Goal: Find specific page/section

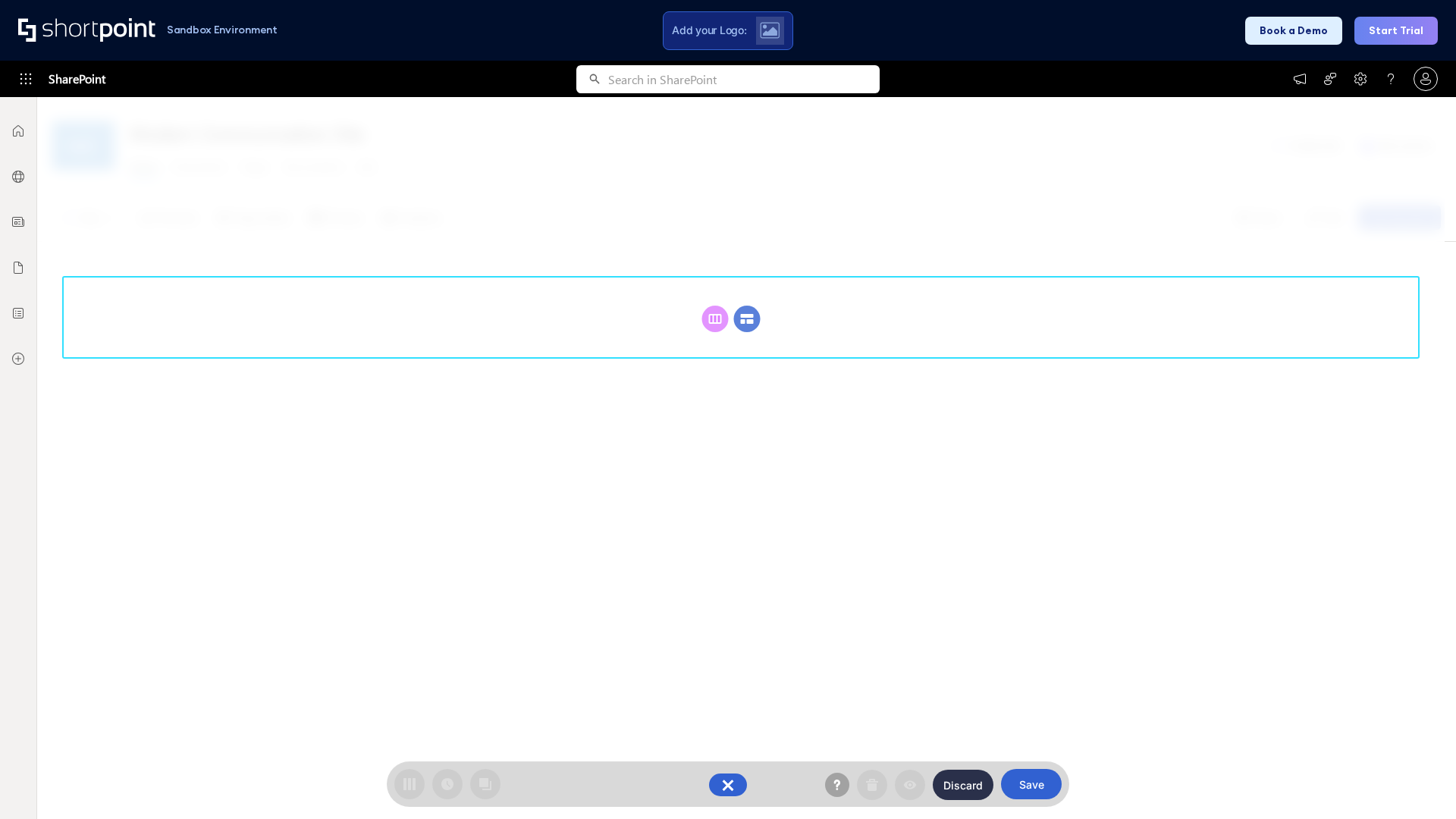
click at [747, 306] on circle at bounding box center [747, 319] width 27 height 27
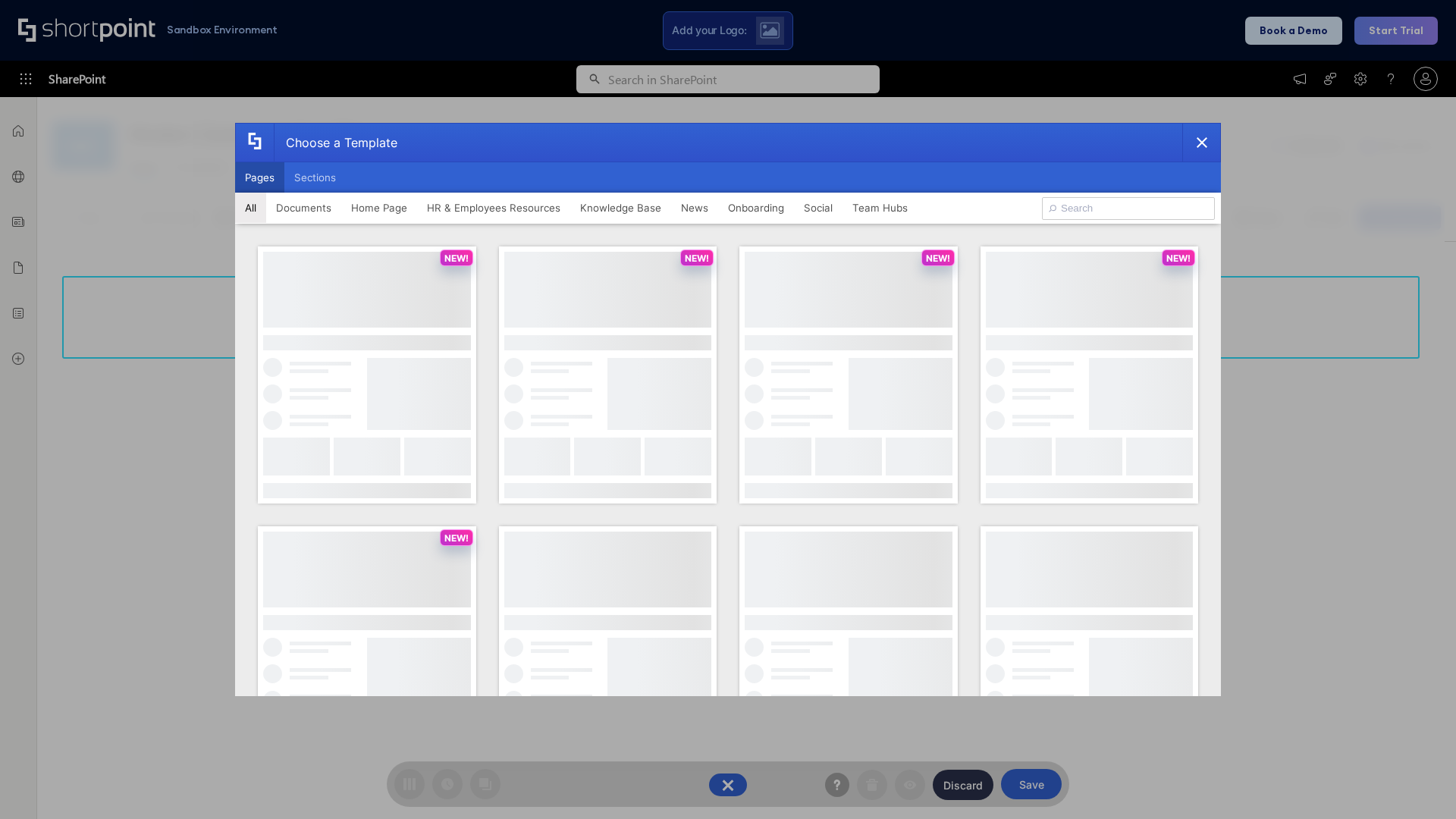
scroll to position [208, 0]
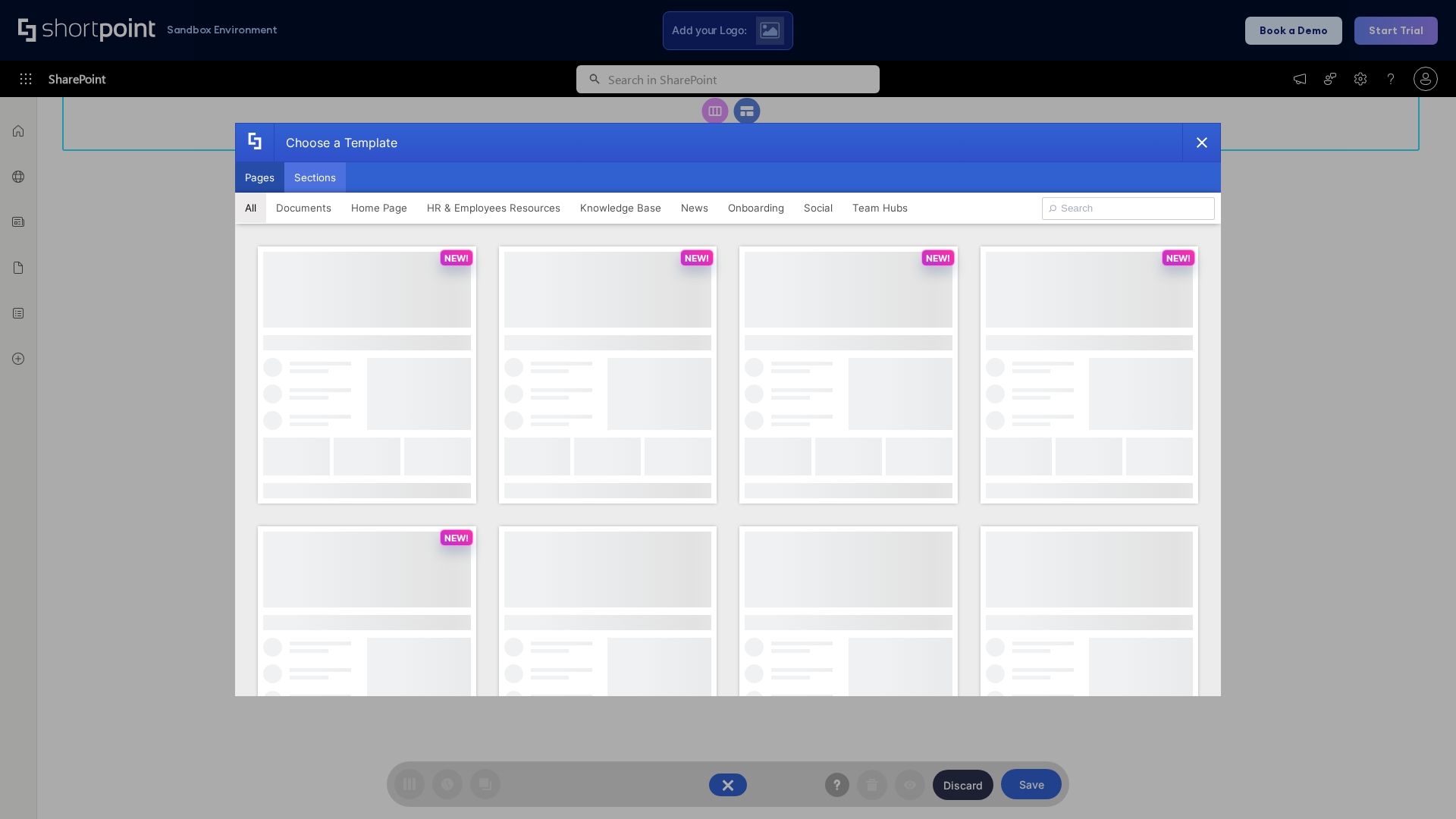
click at [314, 177] on button "Sections" at bounding box center [315, 176] width 62 height 30
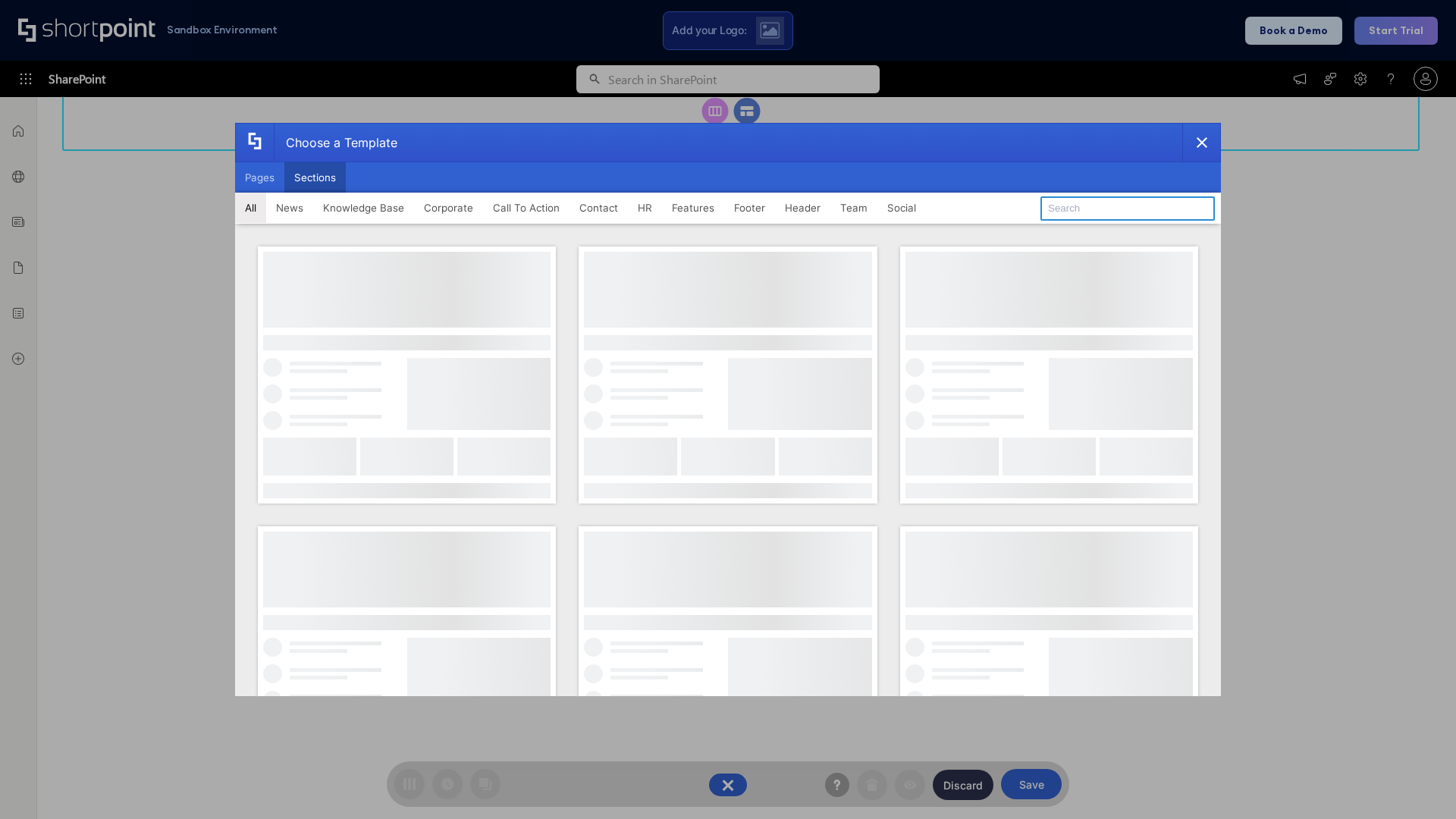
type input "Contact Us 2"
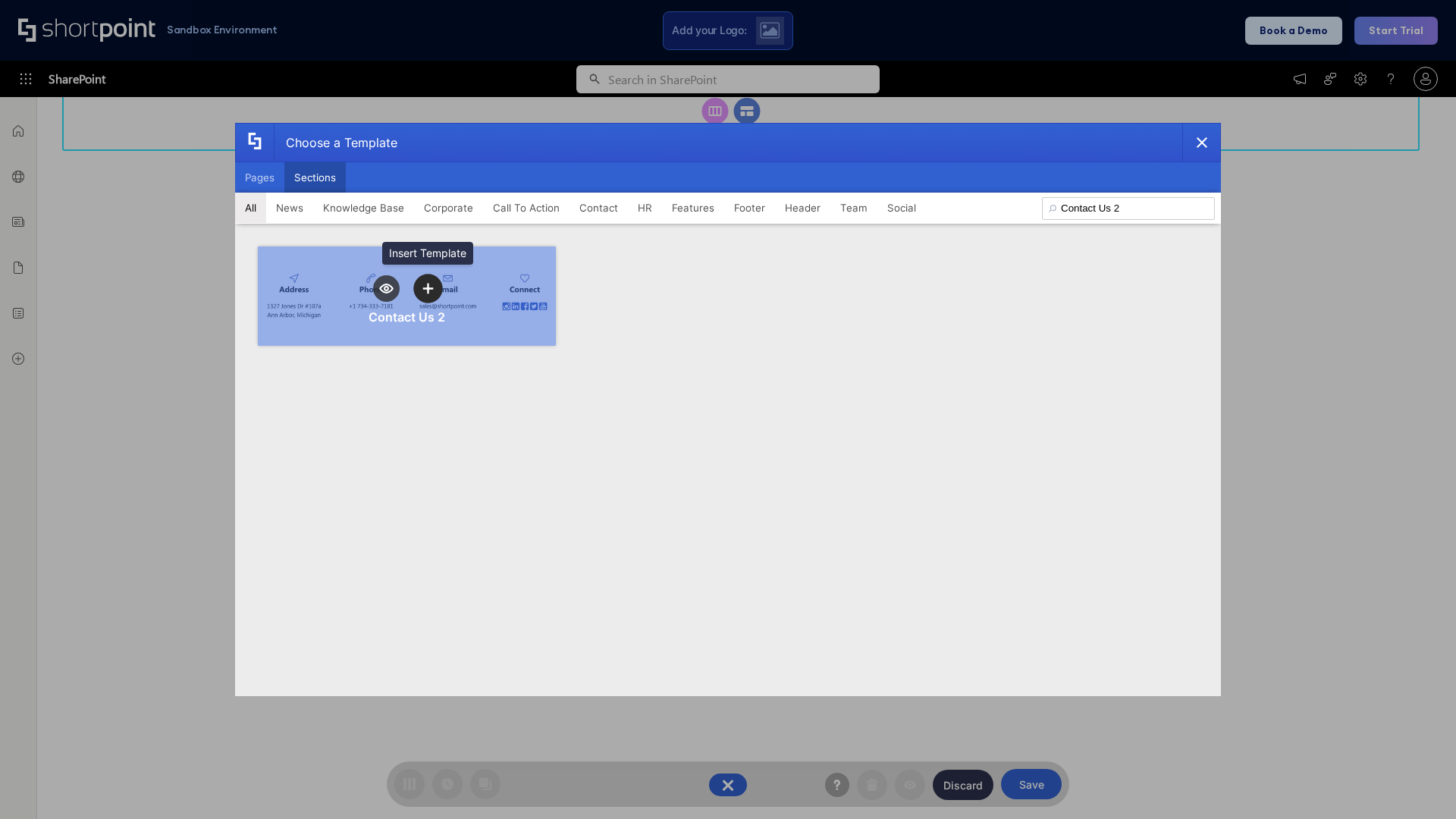
click at [427, 288] on icon "template selector" at bounding box center [427, 288] width 10 height 10
